Goal: Submit feedback/report problem

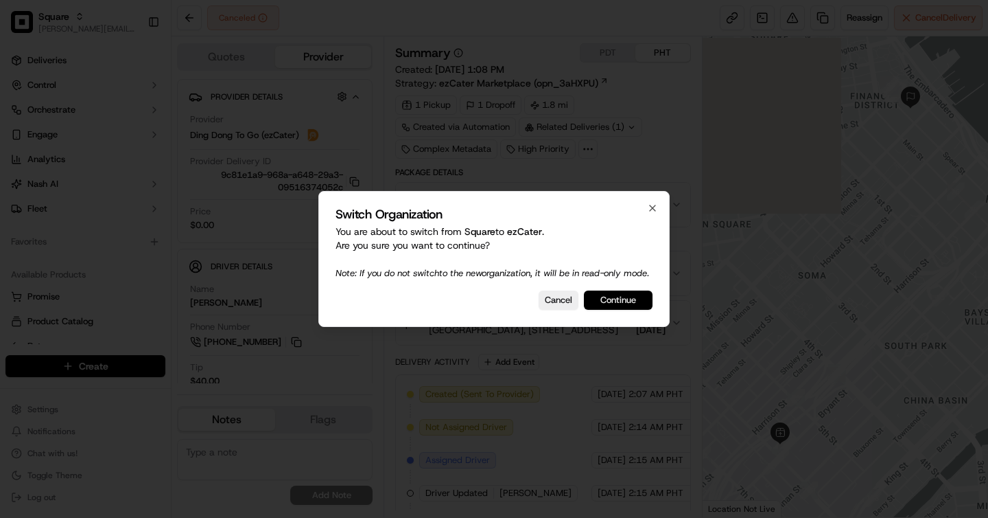
click at [604, 308] on button "Continue" at bounding box center [618, 299] width 69 height 19
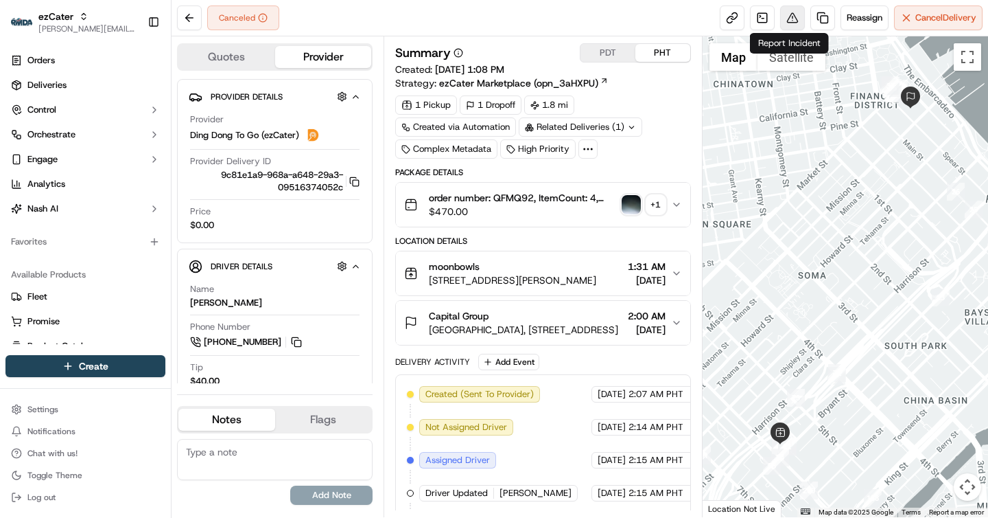
click at [780, 19] on button at bounding box center [792, 17] width 25 height 25
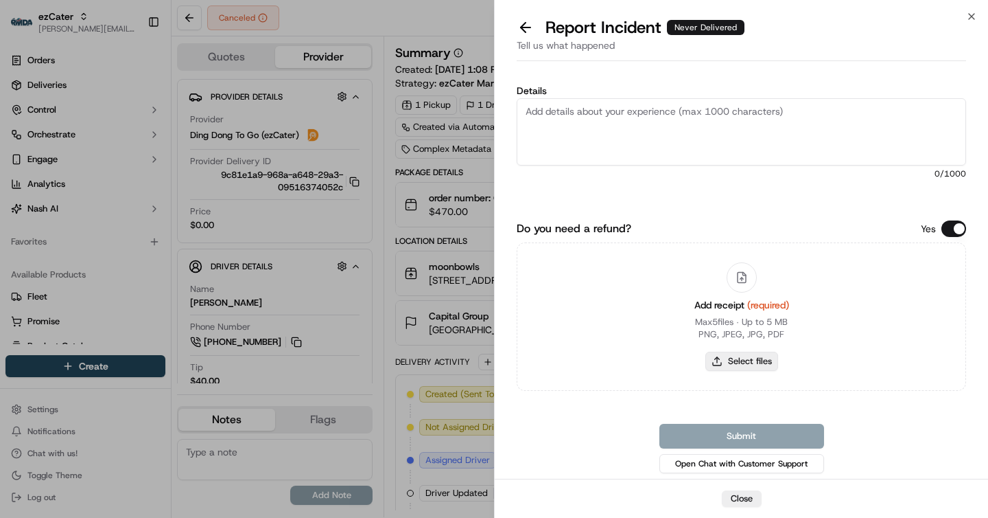
click at [757, 365] on button "Select files" at bounding box center [742, 360] width 73 height 19
type input "C:\fakepath\Screenshot 2025-09-17 at 1.36.50 PM.png"
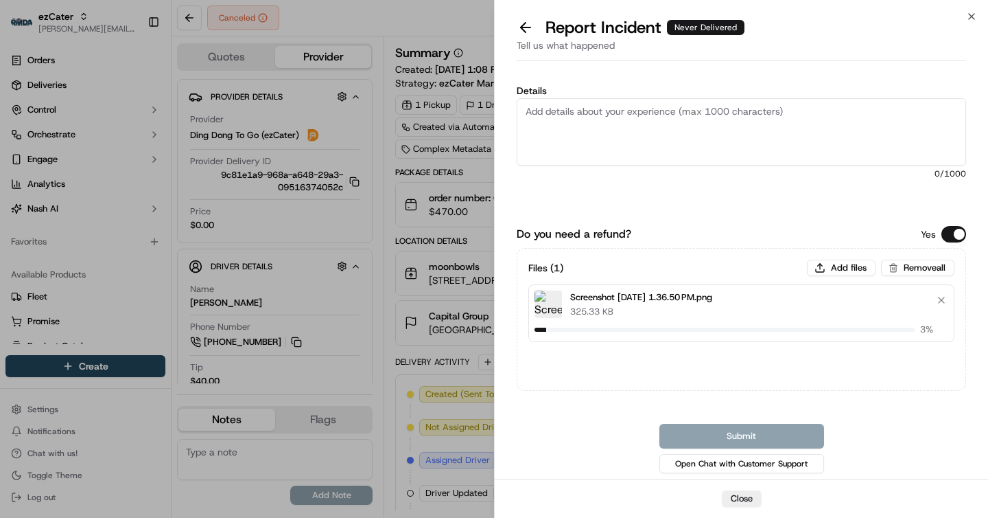
click at [596, 115] on textarea "Details" at bounding box center [742, 131] width 450 height 67
paste textarea "QFM-Q92 $119 (delivery fee + 20%)"
click at [554, 110] on textarea "QFM-Q92 $119 (delivery fee + 20%)" at bounding box center [742, 131] width 450 height 67
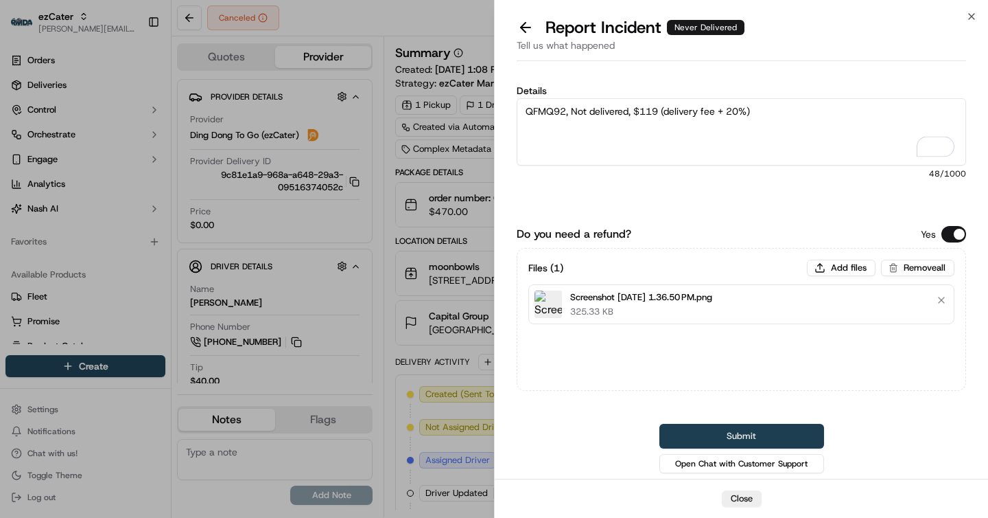
type textarea "QFMQ92, Not delivered, $119 (delivery fee + 20%)"
click at [754, 434] on button "Submit" at bounding box center [742, 436] width 165 height 25
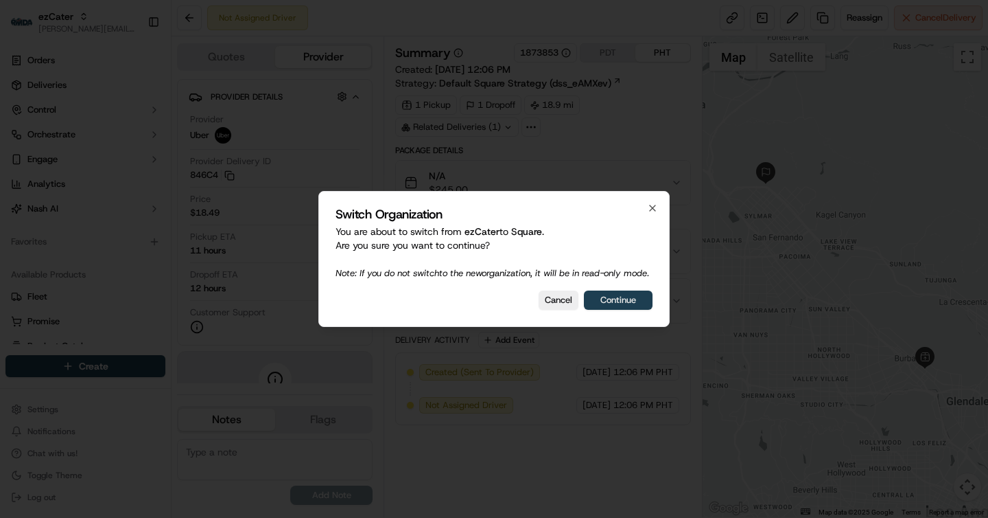
click at [606, 303] on button "Continue" at bounding box center [618, 299] width 69 height 19
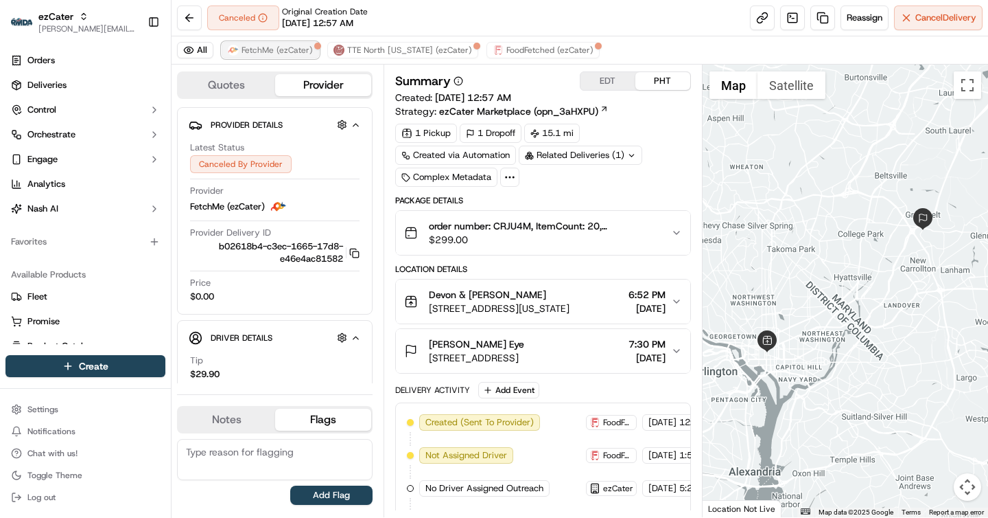
click at [272, 49] on span "FetchMe (ezCater)" at bounding box center [277, 50] width 71 height 11
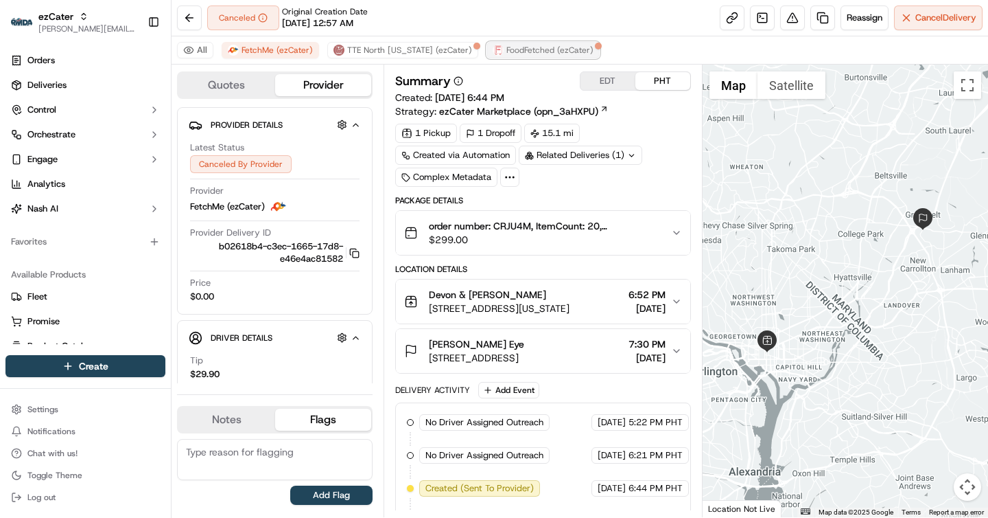
click at [526, 53] on span "FoodFetched (ezCater)" at bounding box center [550, 50] width 87 height 11
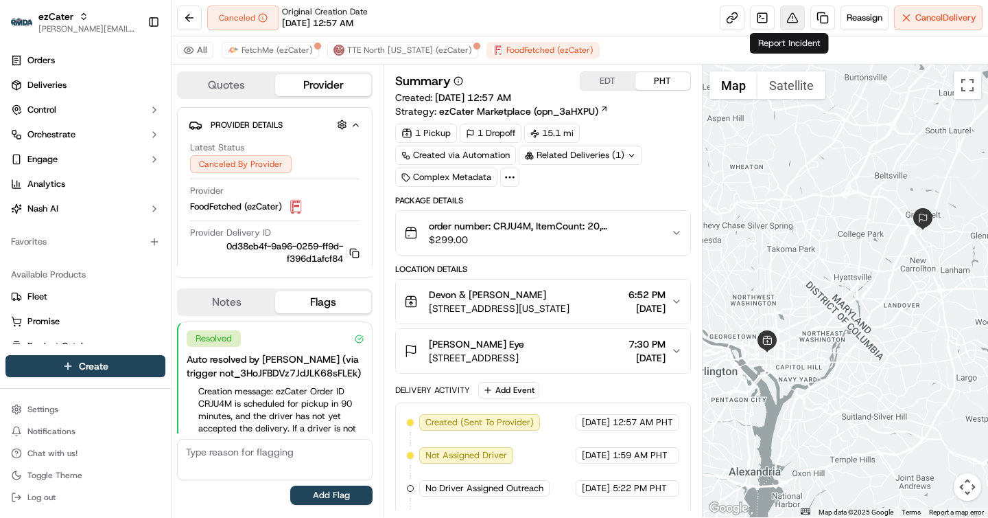
click at [796, 18] on button at bounding box center [792, 17] width 25 height 25
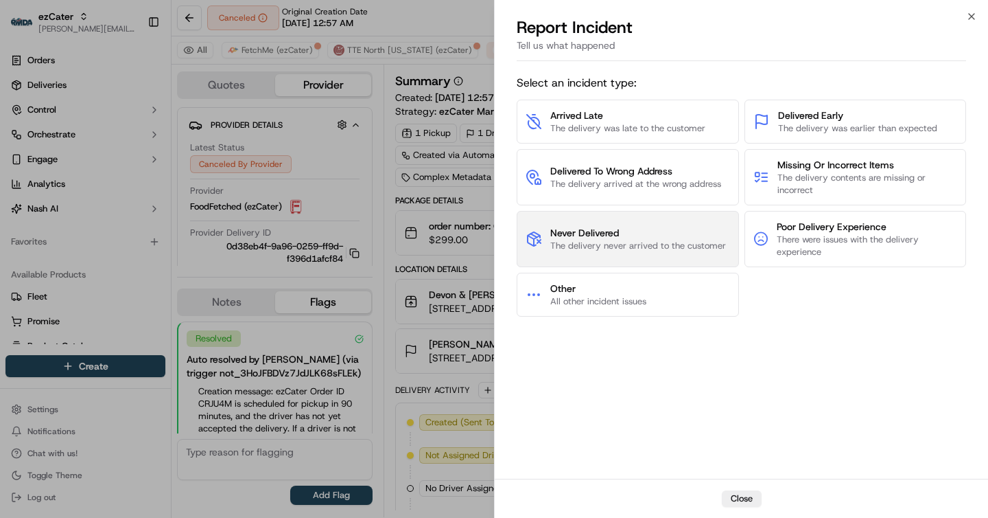
click at [640, 242] on span "The delivery never arrived to the customer" at bounding box center [638, 246] width 176 height 12
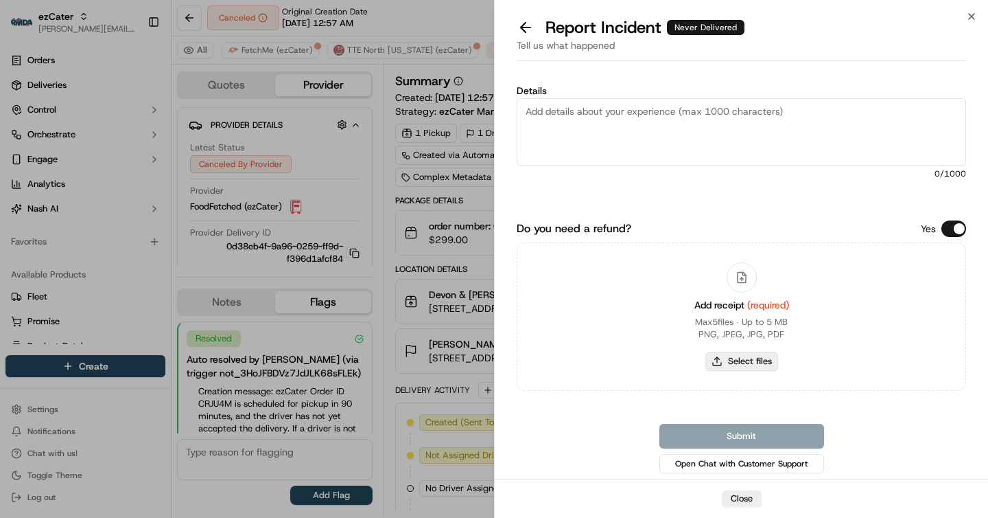
click at [741, 359] on button "Select files" at bounding box center [742, 360] width 73 height 19
type input "C:\fakepath\Screenshot 2025-09-17 at 1.37.32 PM.png"
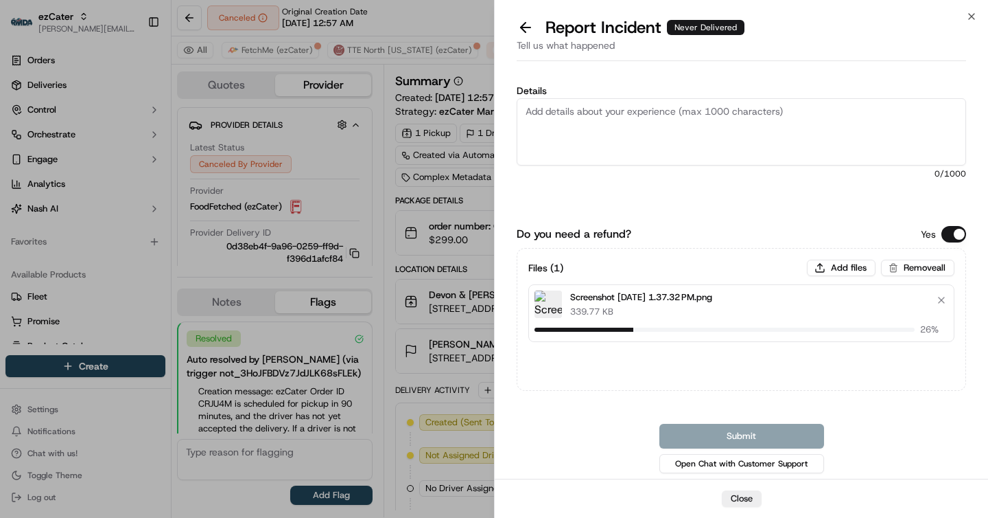
click at [643, 137] on textarea "Details" at bounding box center [742, 131] width 450 height 67
paste textarea "CRJ-U4M $84.80 (delivery fee + 20%)"
click at [547, 109] on textarea "CRJ-U4M $84.80 (delivery fee + 20%)" at bounding box center [742, 131] width 450 height 67
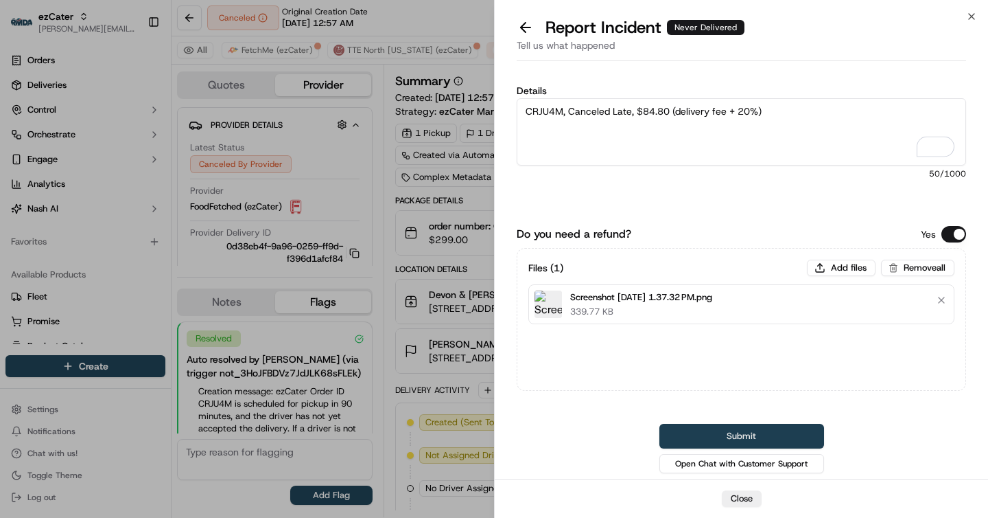
type textarea "CRJU4M, Canceled Late, $84.80 (delivery fee + 20%)"
click at [709, 434] on button "Submit" at bounding box center [742, 436] width 165 height 25
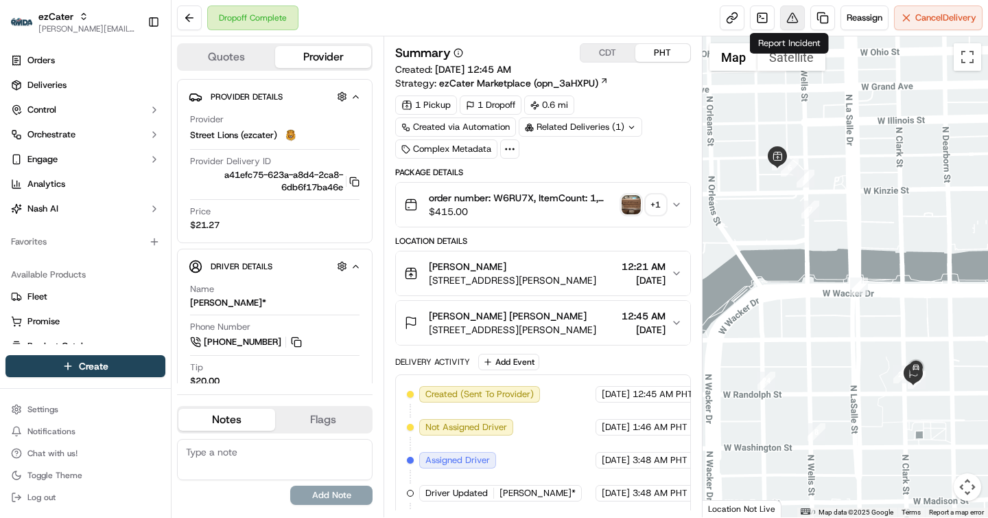
click at [787, 25] on button at bounding box center [792, 17] width 25 height 25
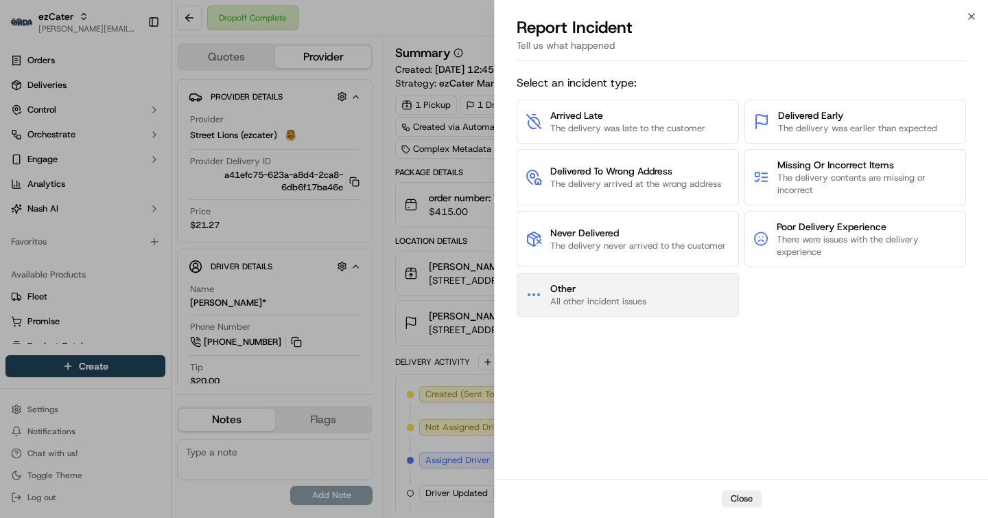
click at [622, 302] on span "All other incident issues" at bounding box center [598, 301] width 96 height 12
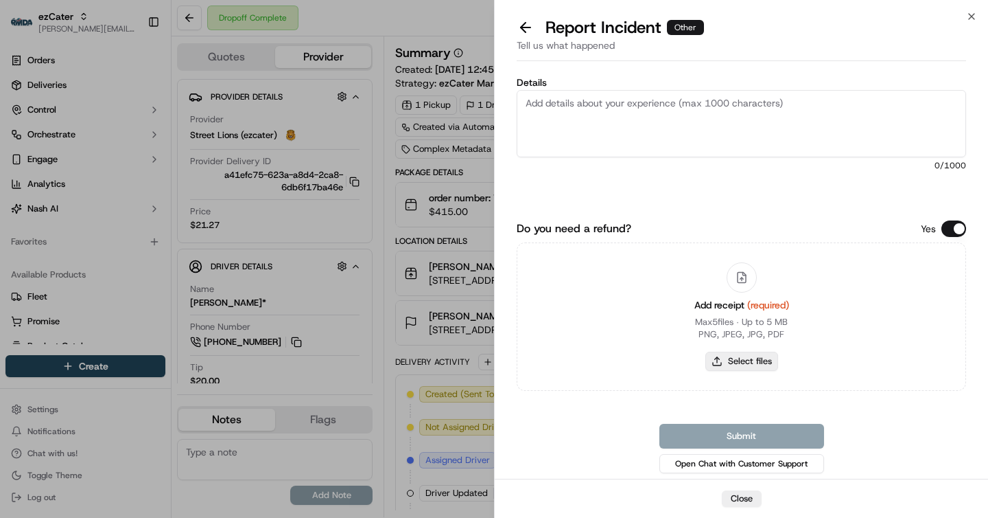
click at [742, 361] on button "Select files" at bounding box center [742, 360] width 73 height 19
type input "C:\fakepath\Screenshot 2025-09-17 at 1.38.09 PM.png"
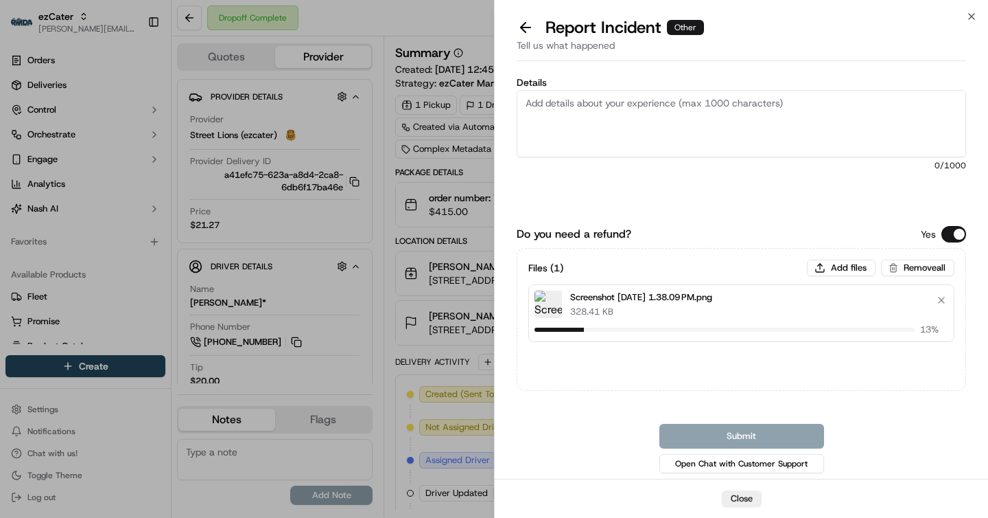
click at [652, 155] on textarea "Details" at bounding box center [742, 123] width 450 height 67
paste textarea "W6R-U7X $25"
click at [553, 97] on textarea "W6R-U7X $25" at bounding box center [742, 123] width 450 height 67
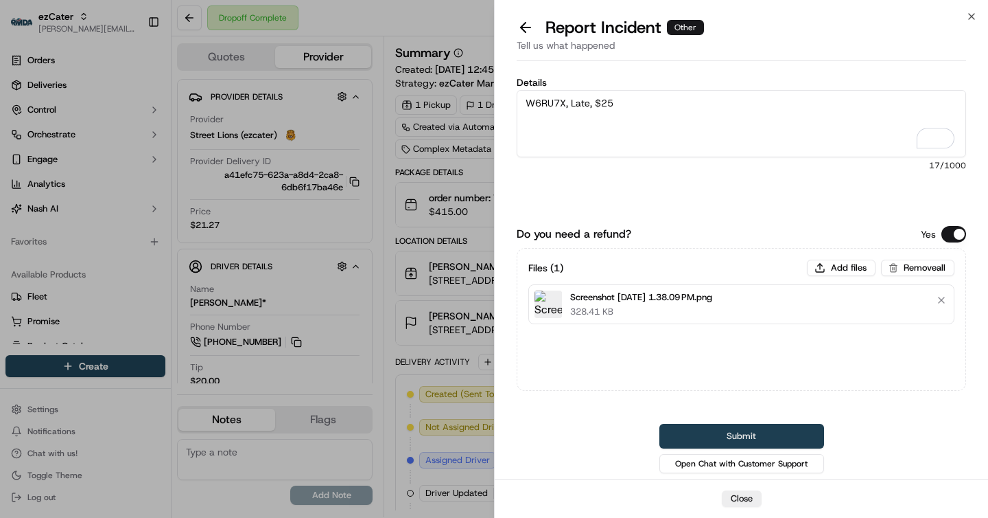
type textarea "W6RU7X, Late, $25"
click at [750, 433] on button "Submit" at bounding box center [742, 436] width 165 height 25
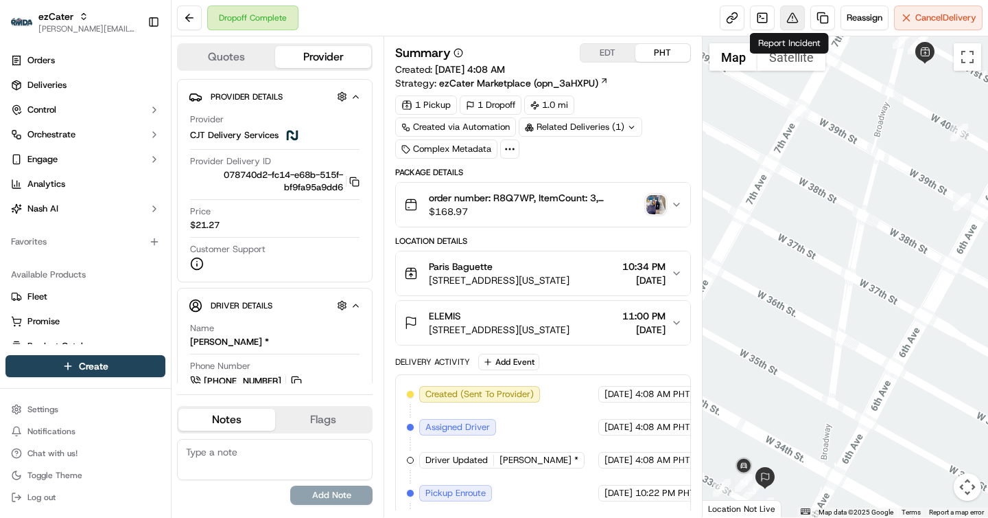
click at [790, 19] on button at bounding box center [792, 17] width 25 height 25
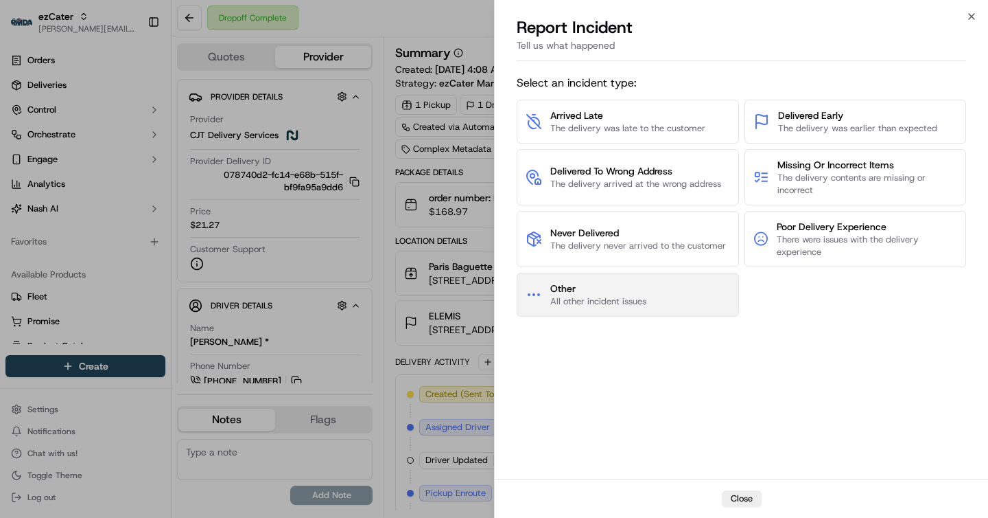
click at [589, 310] on button "Other All other incident issues" at bounding box center [628, 295] width 222 height 44
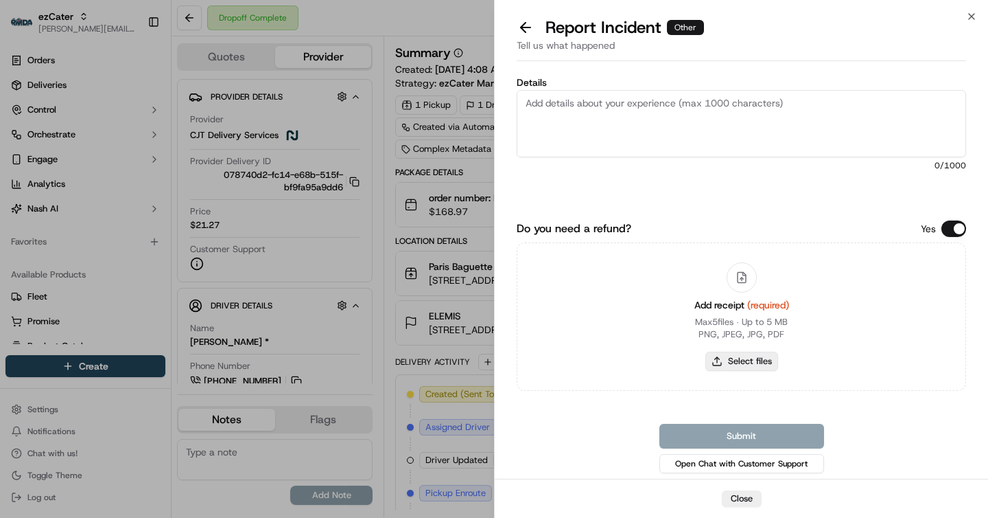
click at [743, 357] on button "Select files" at bounding box center [742, 360] width 73 height 19
type input "C:\fakepath\Screenshot 2025-09-17 at 1.38.40 PM.png"
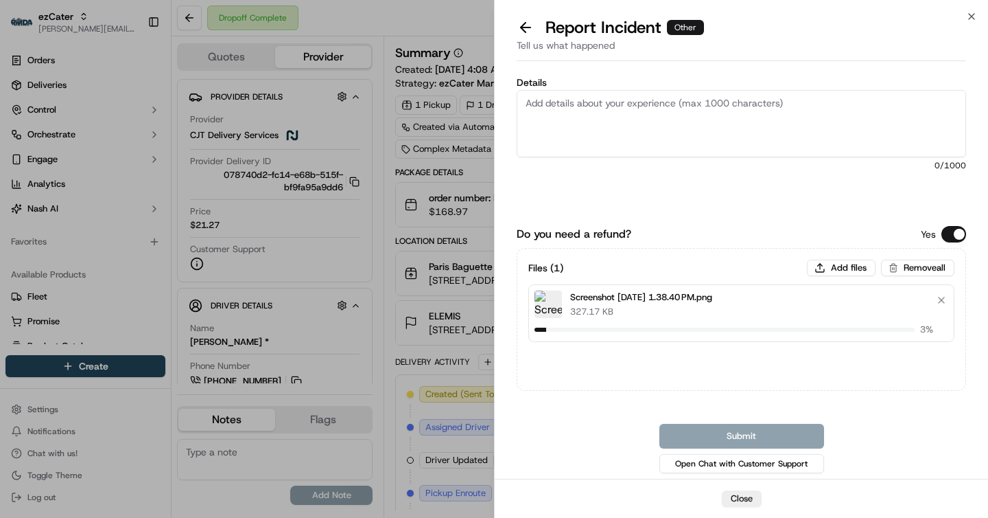
click at [616, 130] on textarea "Details" at bounding box center [742, 123] width 450 height 67
paste textarea "R8Q-7WP $41.89 (25 delivery fee + 10%)"
type textarea "R8Q-7WP $41.89 (25 delivery fee + 10%)"
click at [554, 96] on textarea "R8Q-7WP $41.89 (25 delivery fee + 10%)" at bounding box center [742, 123] width 450 height 67
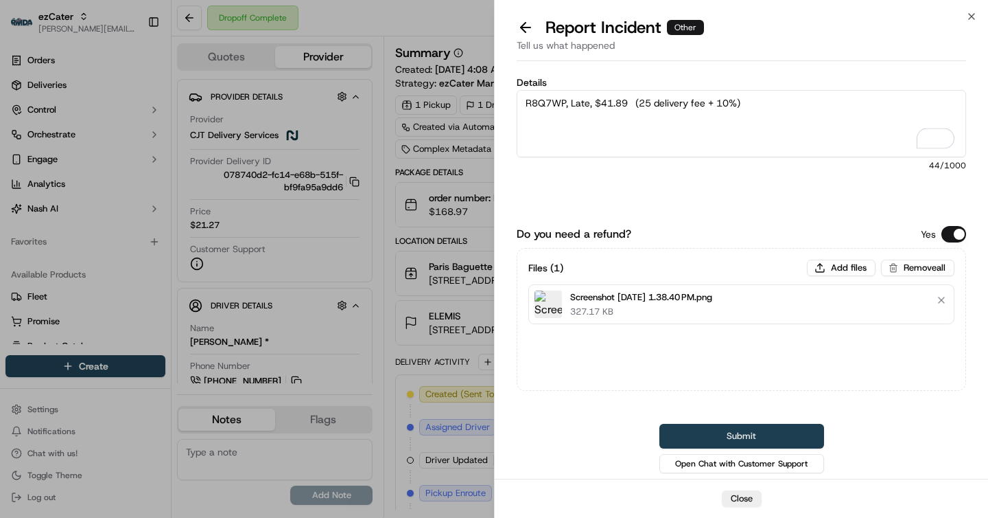
type textarea "R8Q7WP, Late, $41.89 (25 delivery fee + 10%)"
click at [718, 439] on button "Submit" at bounding box center [742, 436] width 165 height 25
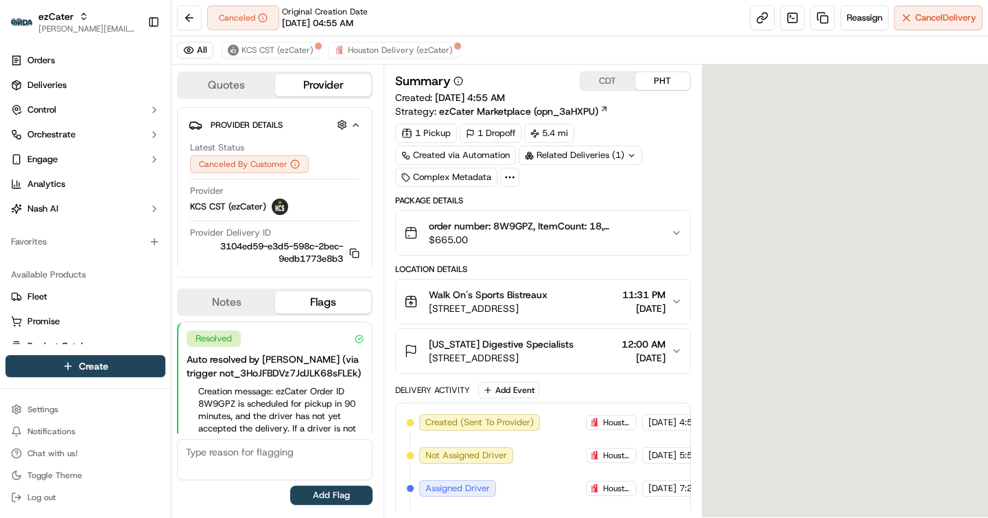
scroll to position [141, 0]
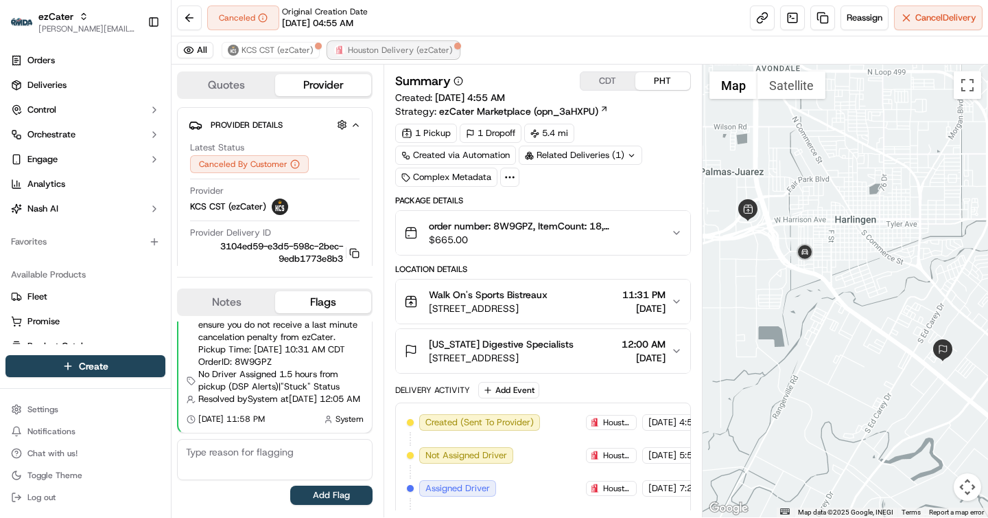
click at [394, 58] on button "Houston Delivery (ezCater)" at bounding box center [393, 50] width 131 height 16
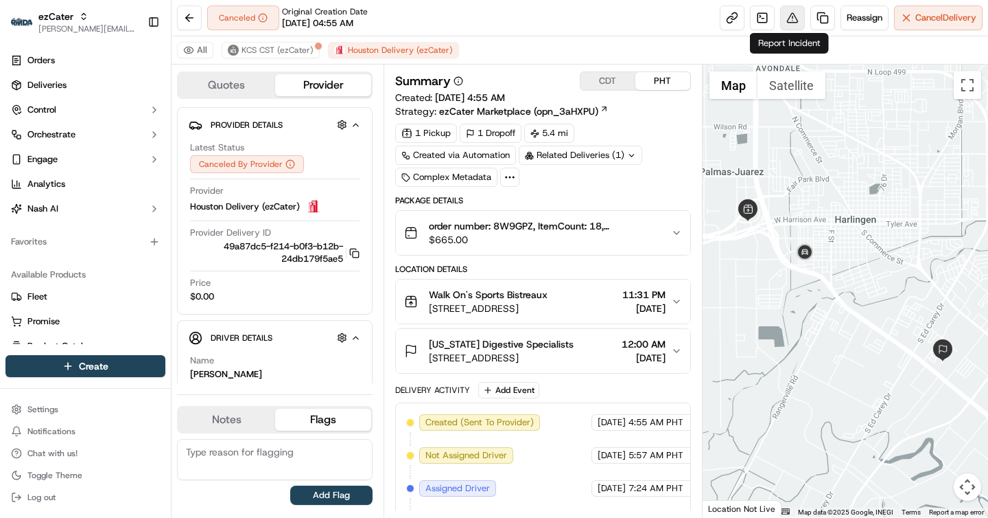
click at [790, 11] on button at bounding box center [792, 17] width 25 height 25
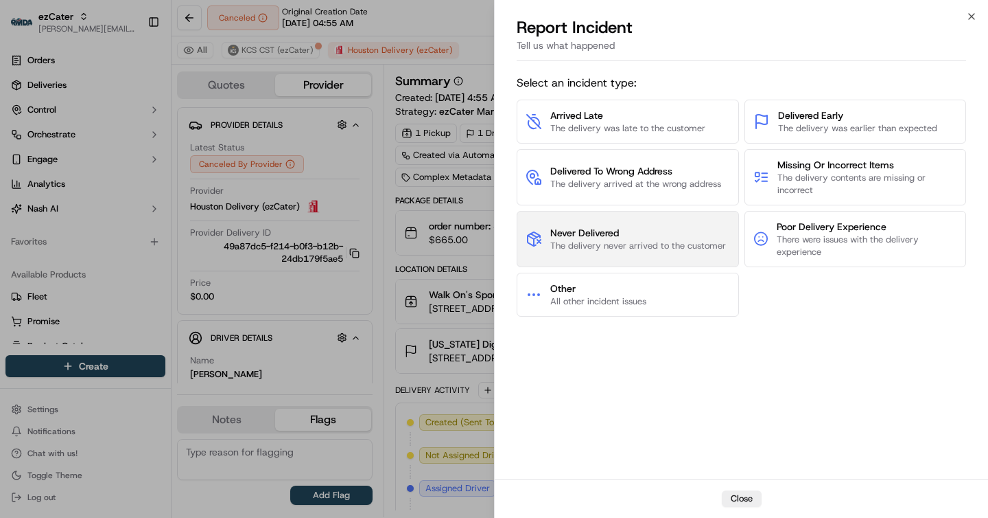
click at [586, 224] on button "Never Delivered The delivery never arrived to the customer" at bounding box center [628, 239] width 222 height 56
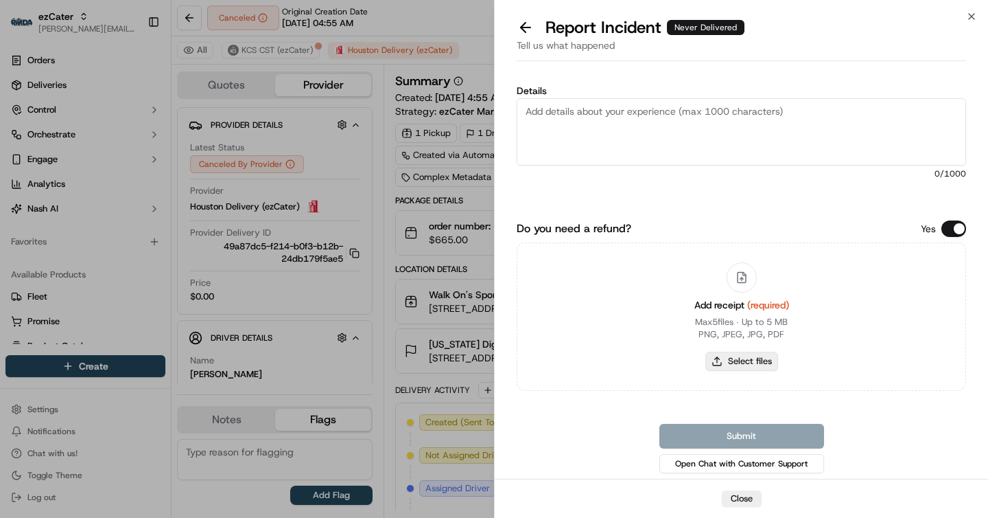
click at [758, 357] on button "Select files" at bounding box center [742, 360] width 73 height 19
type input "C:\fakepath\Screenshot 2025-09-17 at 1.39.28 PM.png"
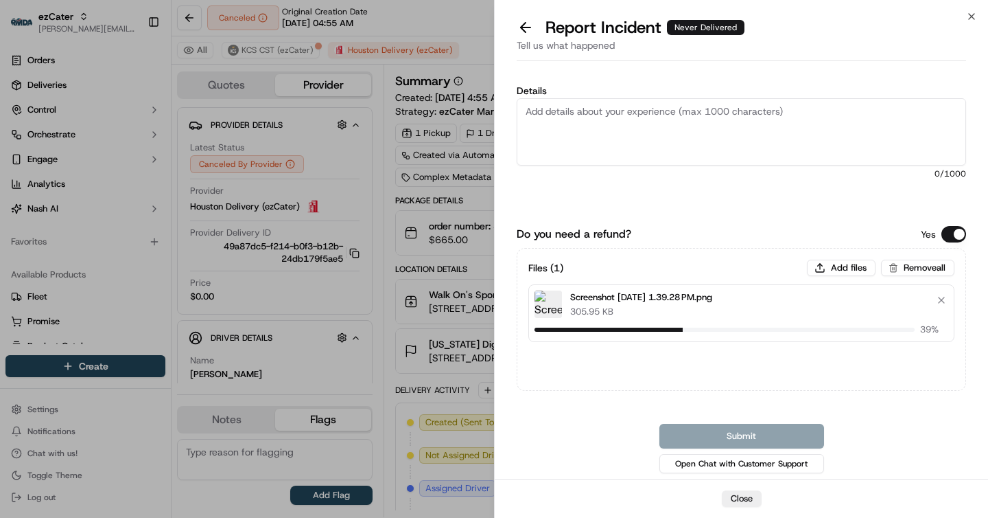
click at [703, 141] on textarea "Details" at bounding box center [742, 131] width 450 height 67
paste textarea "8W9-GPZ $158 (25 delivery fee + 20%)"
click at [555, 109] on textarea "8W9-GPZ $158 (25 delivery fee + 20%)" at bounding box center [742, 131] width 450 height 67
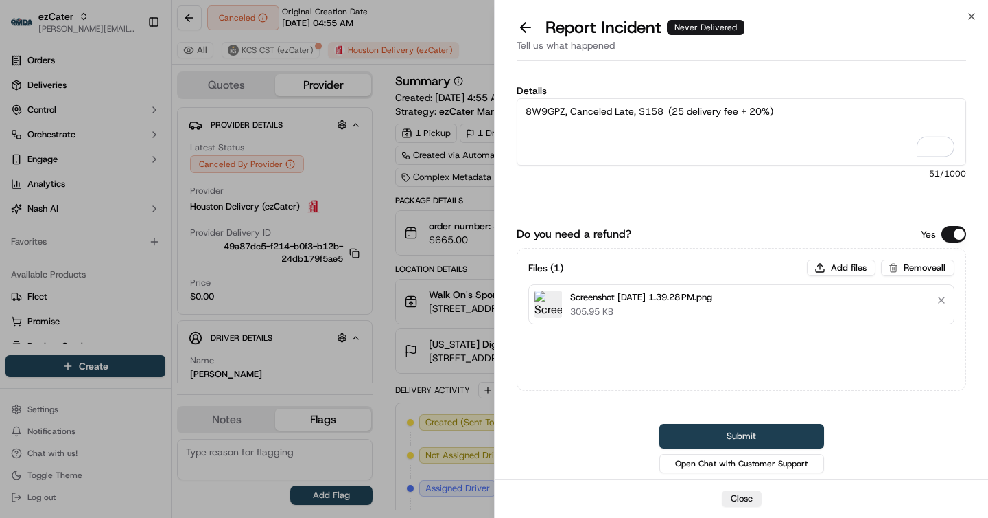
type textarea "8W9GPZ, Canceled Late, $158 (25 delivery fee + 20%)"
click at [700, 429] on button "Submit" at bounding box center [742, 436] width 165 height 25
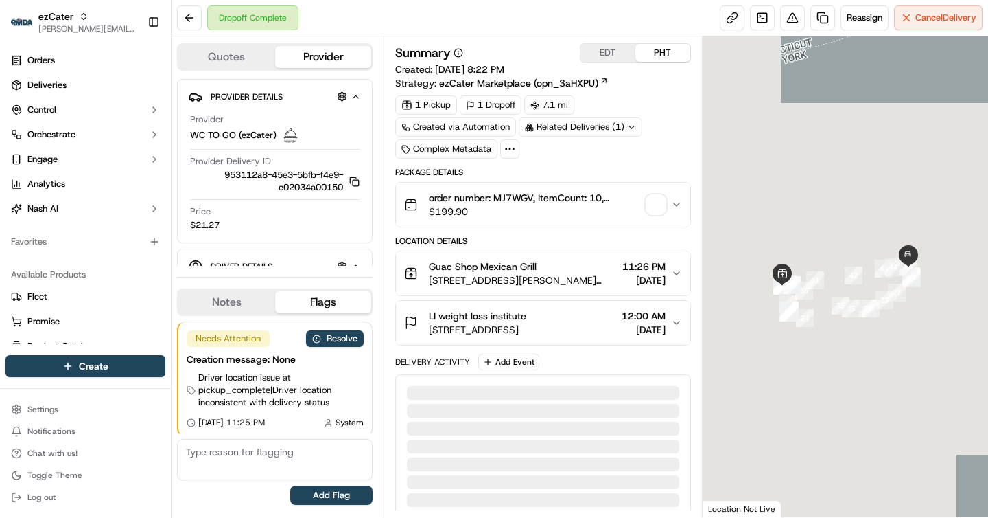
scroll to position [3, 0]
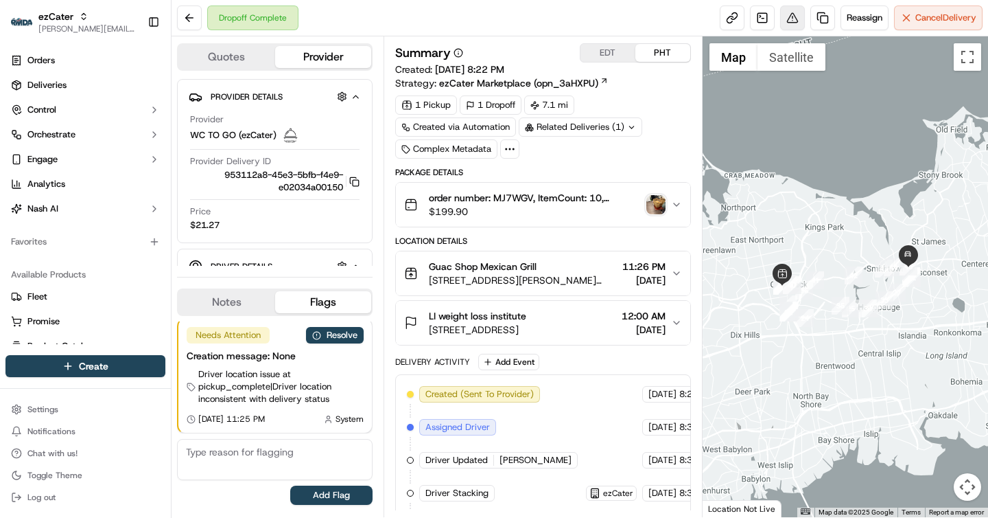
click at [784, 27] on button at bounding box center [792, 17] width 25 height 25
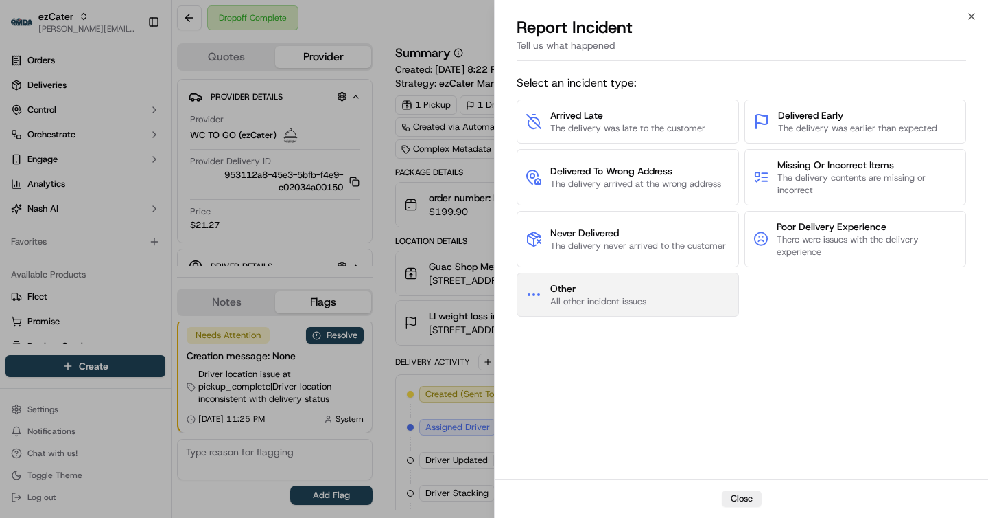
click at [600, 281] on span "Other" at bounding box center [598, 288] width 96 height 14
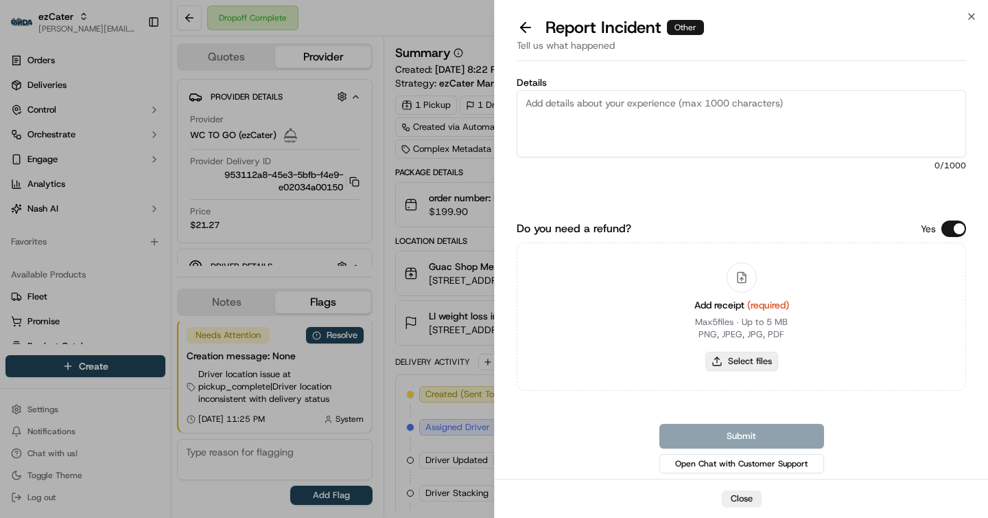
click at [726, 359] on button "Select files" at bounding box center [742, 360] width 73 height 19
type input "C:\fakepath\Screenshot [DATE] 1.40.27 PM.png"
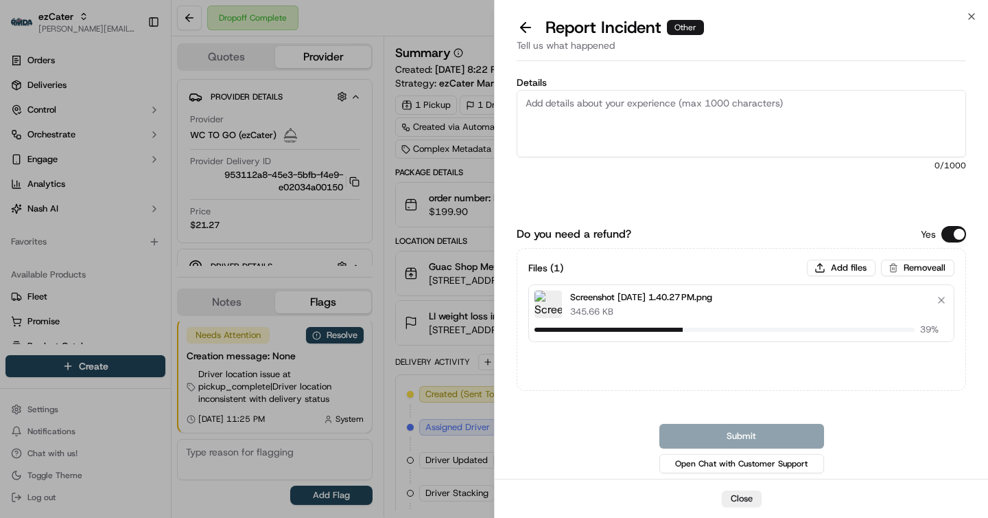
click at [636, 117] on textarea "Details" at bounding box center [742, 123] width 450 height 67
paste textarea "MJ7-WGV $25"
type textarea "MJ7-WGV $25"
click at [552, 100] on textarea "MJ7-WGV $25" at bounding box center [742, 123] width 450 height 67
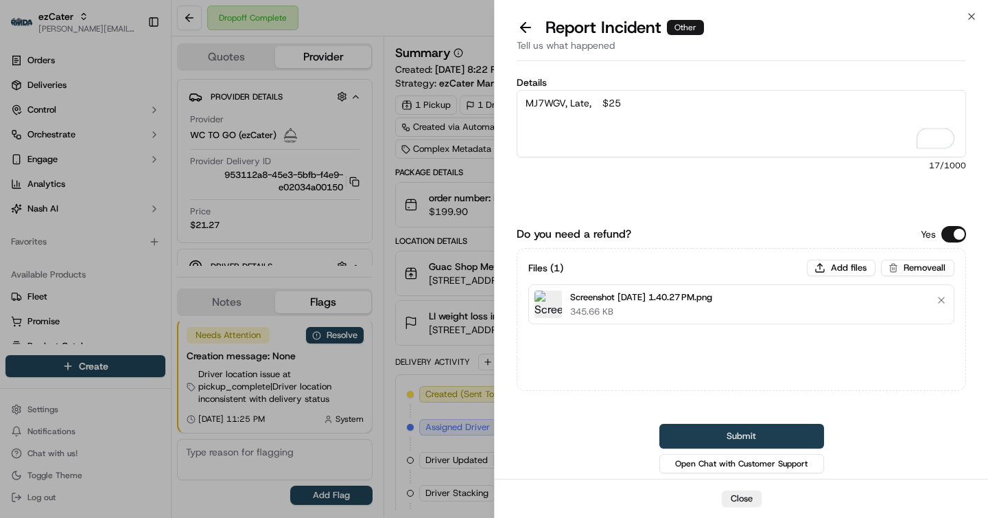
type textarea "MJ7WGV, Late, $25"
click at [728, 441] on button "Submit" at bounding box center [742, 436] width 165 height 25
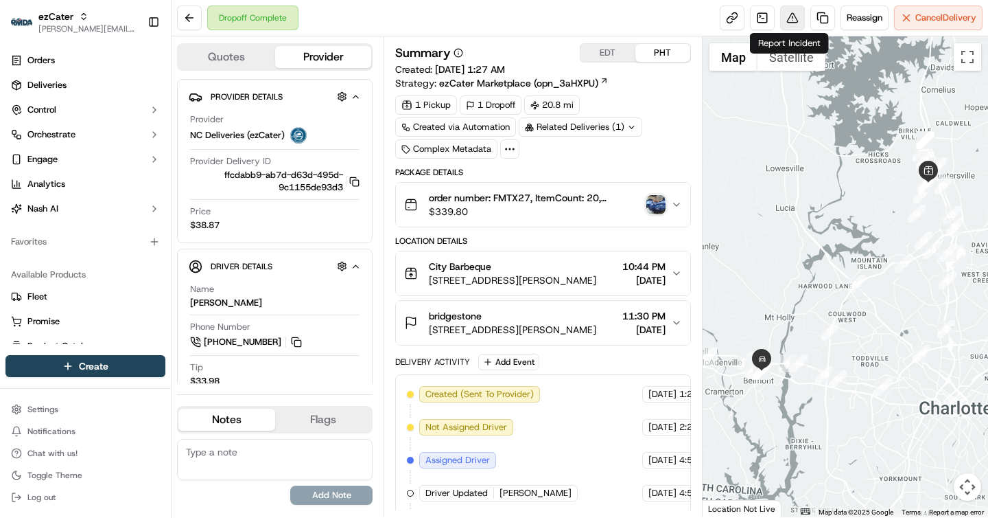
click at [780, 22] on button at bounding box center [792, 17] width 25 height 25
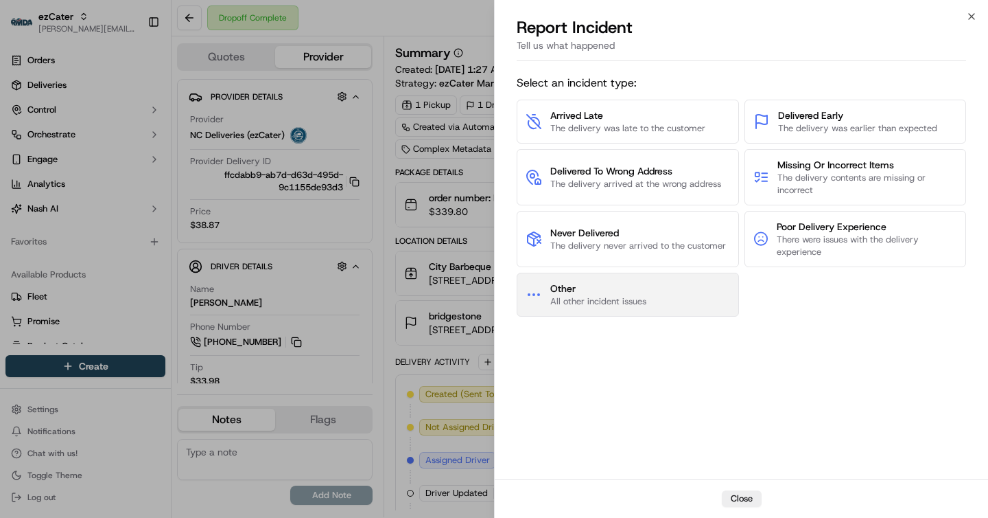
click at [577, 295] on span "All other incident issues" at bounding box center [598, 301] width 96 height 12
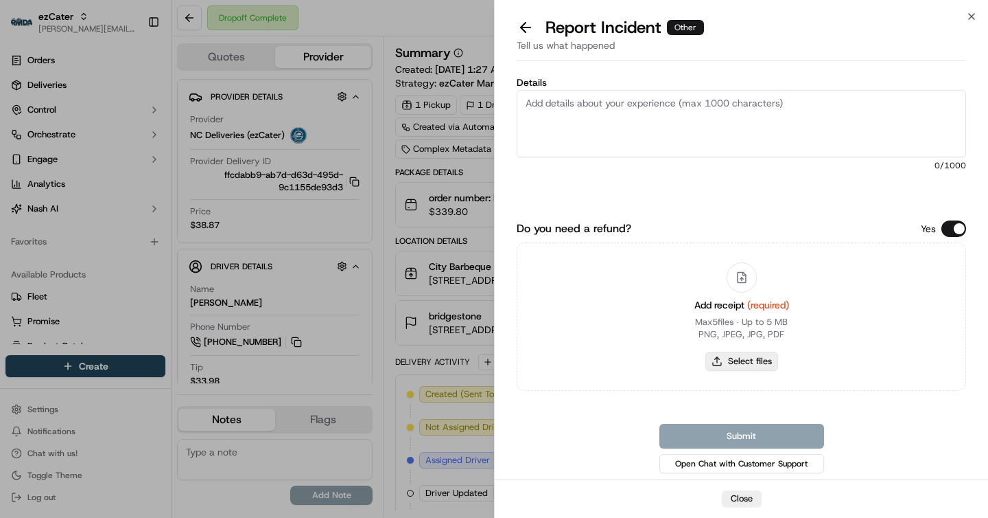
click at [747, 363] on button "Select files" at bounding box center [742, 360] width 73 height 19
type input "C:\fakepath\Screenshot 2025-09-17 at 1.41.02 PM.png"
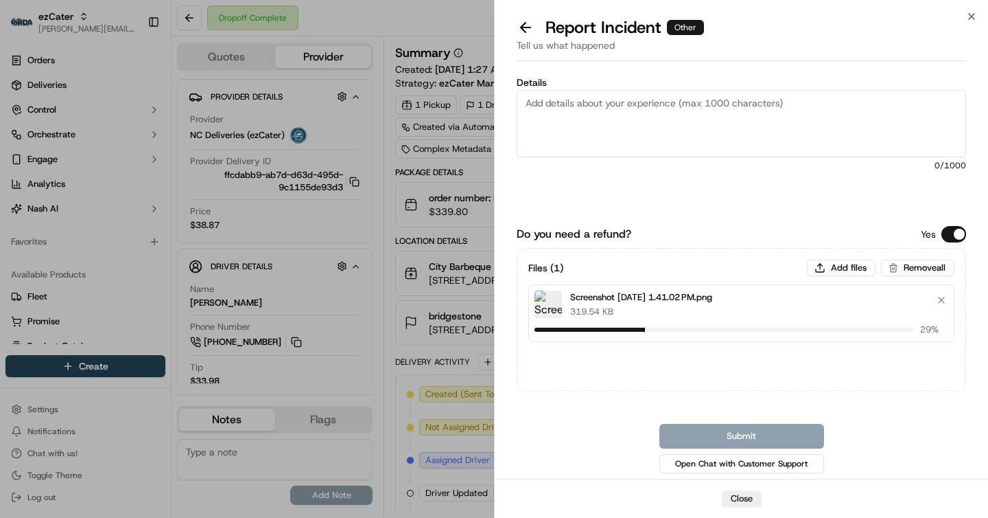
click at [675, 142] on textarea "Details" at bounding box center [742, 123] width 450 height 67
paste textarea "FMT-X27 $25"
click at [548, 100] on textarea "FMT-X27 $25" at bounding box center [742, 123] width 450 height 67
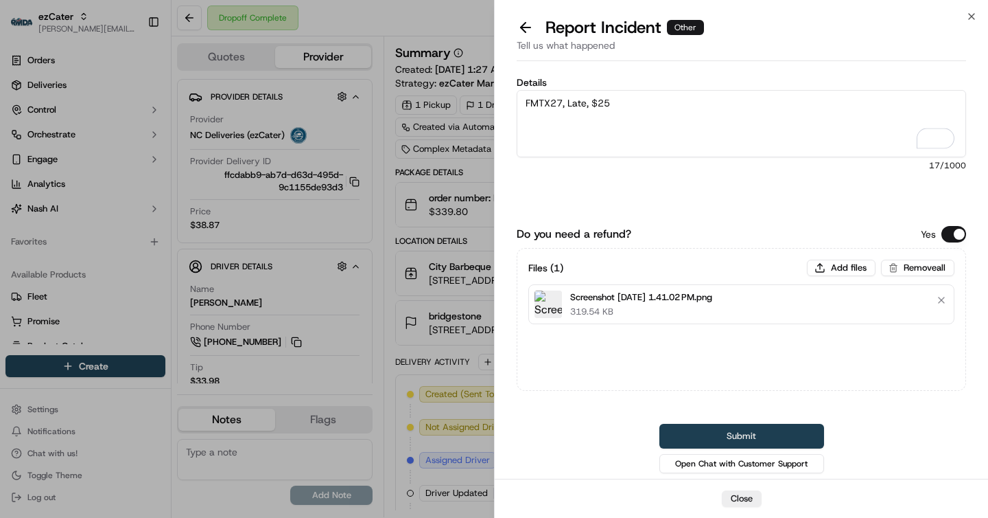
type textarea "FMTX27, Late, $25"
click at [704, 430] on button "Submit" at bounding box center [742, 436] width 165 height 25
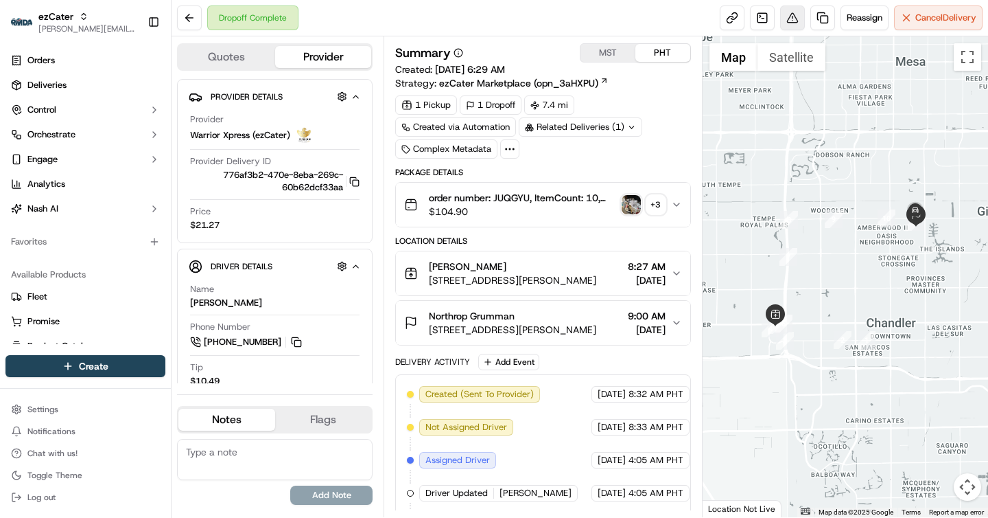
click at [788, 15] on button at bounding box center [792, 17] width 25 height 25
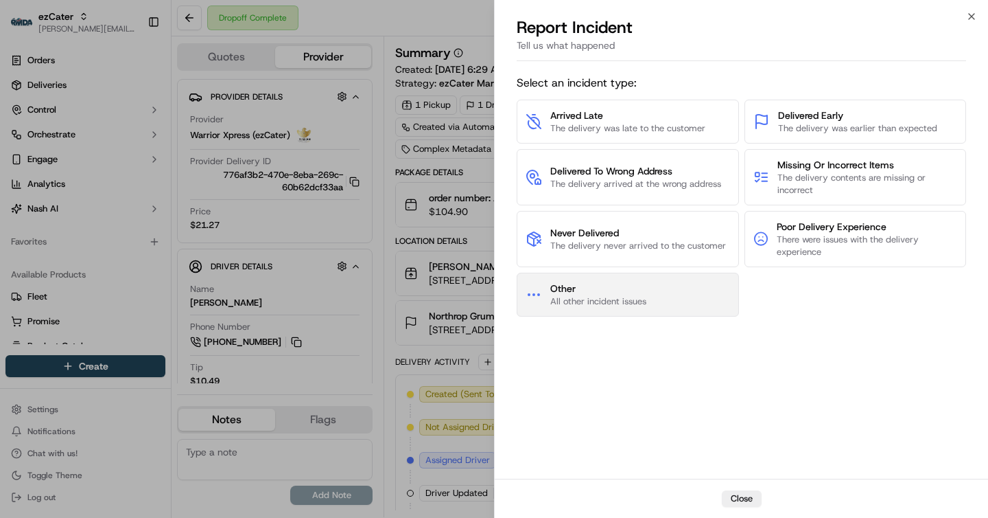
click at [600, 301] on span "All other incident issues" at bounding box center [598, 301] width 96 height 12
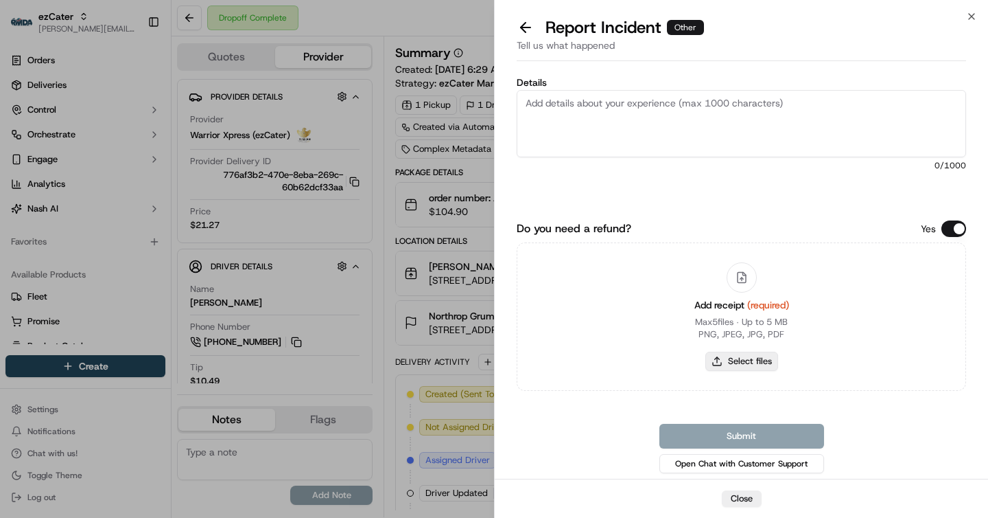
click at [726, 356] on button "Select files" at bounding box center [742, 360] width 73 height 19
type input "C:\fakepath\Screenshot [DATE] 1.41.36 PM.png"
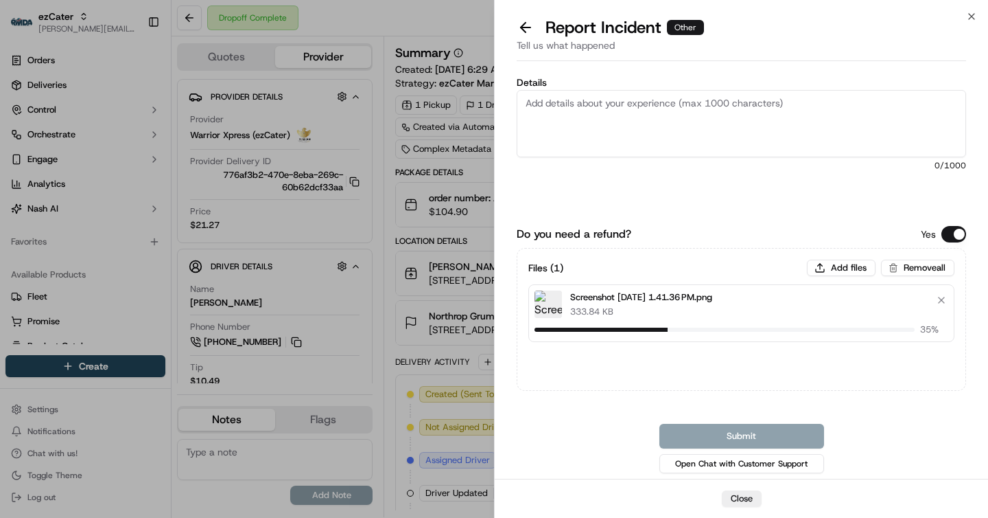
click at [636, 130] on textarea "Details" at bounding box center [742, 123] width 450 height 67
paste textarea "JUQ-GYU $35.49 (delivery fee + 10%)"
click at [553, 99] on textarea "JUQ-GYU $35.49 (delivery fee + 10%)" at bounding box center [742, 123] width 450 height 67
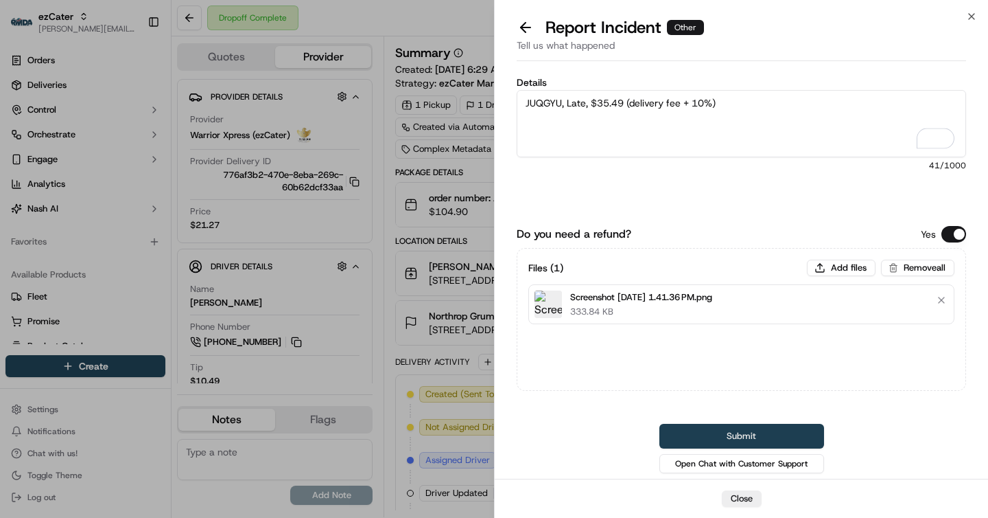
type textarea "JUQGYU, Late, $35.49 (delivery fee + 10%)"
click at [724, 428] on button "Submit" at bounding box center [742, 436] width 165 height 25
